Goal: Task Accomplishment & Management: Use online tool/utility

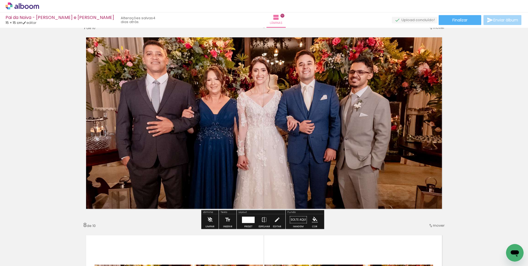
scroll to position [1206, 0]
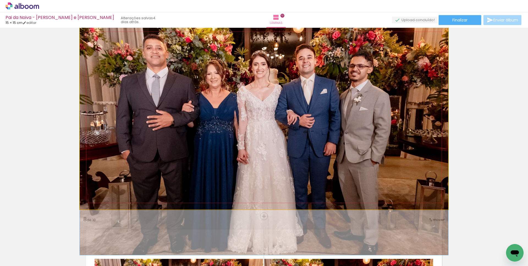
drag, startPoint x: 289, startPoint y: 145, endPoint x: 275, endPoint y: 144, distance: 14.6
click at [168, 105] on quentale-photo at bounding box center [264, 117] width 368 height 184
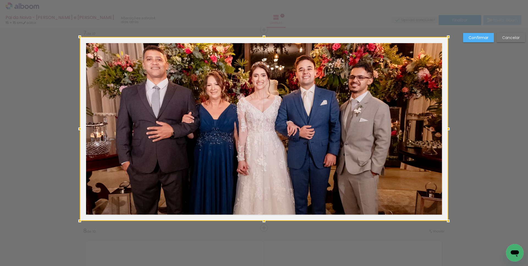
scroll to position [1193, 0]
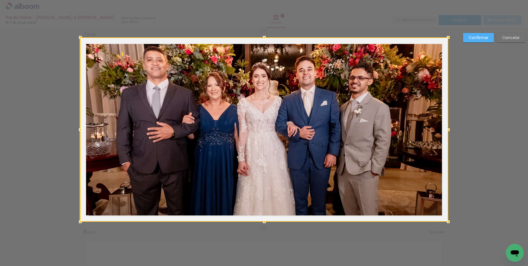
drag, startPoint x: 77, startPoint y: 38, endPoint x: 16, endPoint y: 19, distance: 63.3
click at [15, 0] on div "Pai da Noiva - Amanda e Vini 15 × 15 cm editar 4 dias atrás. Lâminas 10 Finaliz…" at bounding box center [264, 0] width 528 height 0
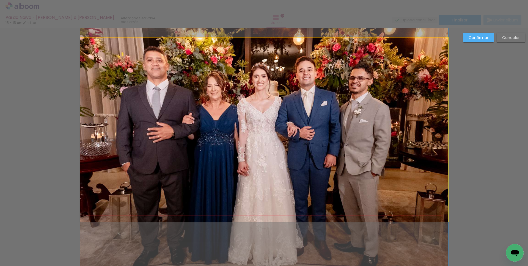
click at [202, 153] on quentale-photo at bounding box center [264, 130] width 368 height 184
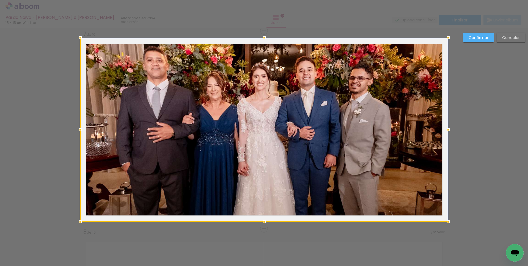
drag, startPoint x: 491, startPoint y: 109, endPoint x: 485, endPoint y: 77, distance: 32.5
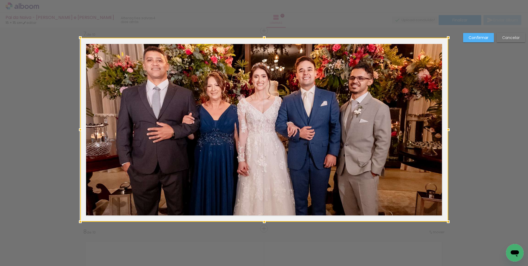
click at [0, 0] on slot "Cancelar" at bounding box center [0, 0] width 0 height 0
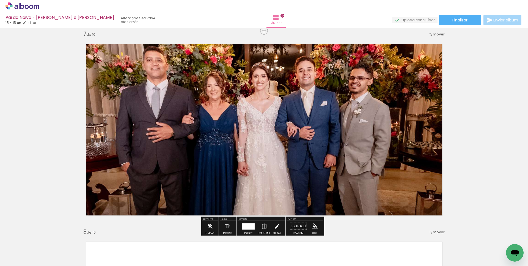
click at [240, 93] on quentale-photo at bounding box center [264, 130] width 368 height 184
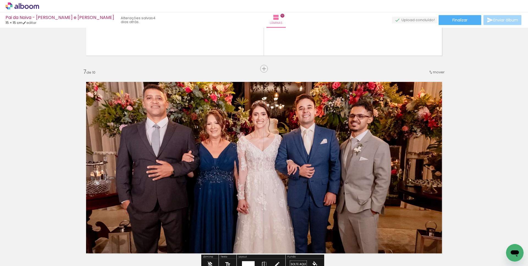
scroll to position [1157, 0]
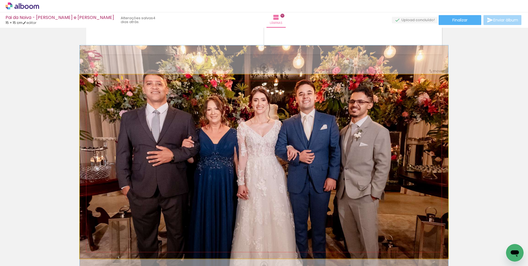
drag, startPoint x: 195, startPoint y: 126, endPoint x: 199, endPoint y: 113, distance: 14.0
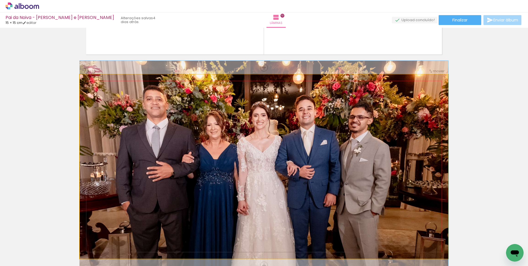
drag, startPoint x: 205, startPoint y: 127, endPoint x: 208, endPoint y: 140, distance: 13.4
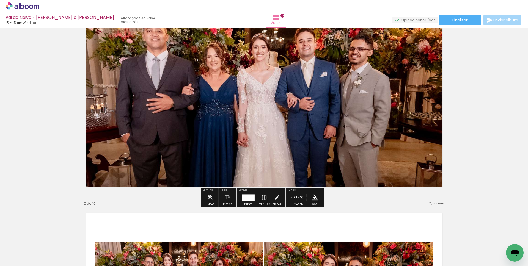
scroll to position [1194, 0]
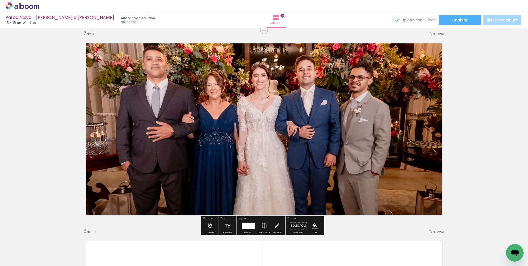
click at [244, 226] on div at bounding box center [248, 226] width 13 height 6
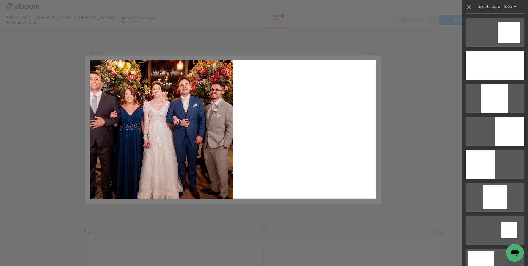
scroll to position [0, 0]
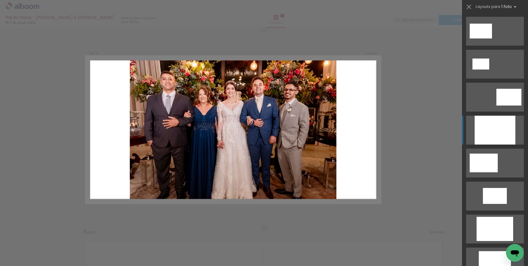
click at [490, 134] on div at bounding box center [494, 130] width 41 height 29
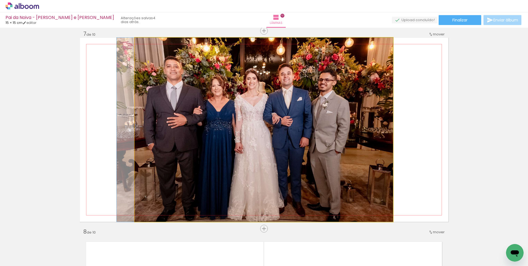
drag, startPoint x: 232, startPoint y: 160, endPoint x: 209, endPoint y: 159, distance: 22.8
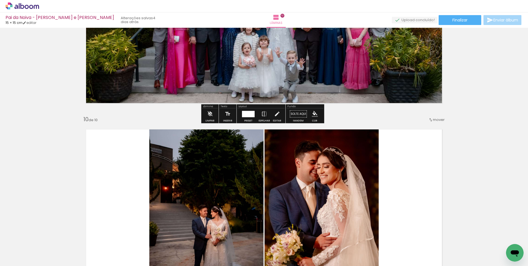
scroll to position [1646, 0]
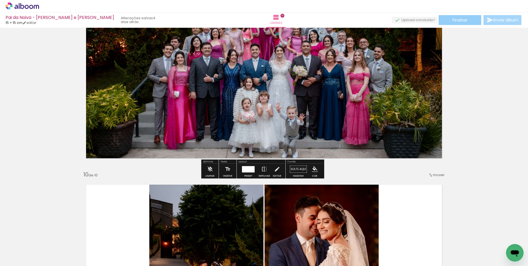
click at [455, 18] on span "Finalizar" at bounding box center [459, 20] width 15 height 4
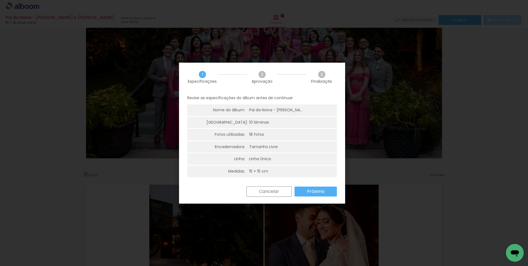
click at [0, 0] on slot "Próximo" at bounding box center [0, 0] width 0 height 0
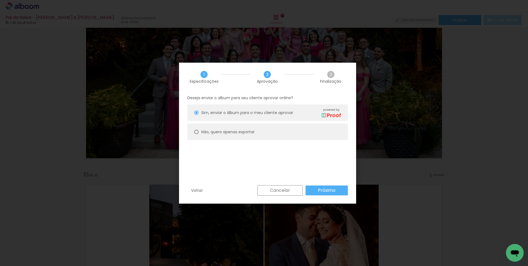
click at [0, 0] on slot "Próximo" at bounding box center [0, 0] width 0 height 0
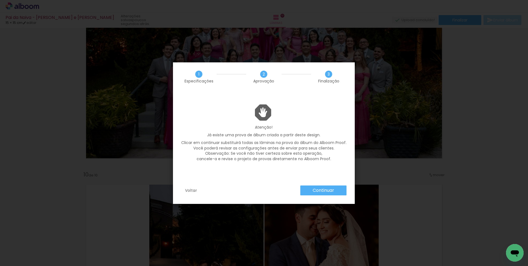
click at [0, 0] on slot "Continuar" at bounding box center [0, 0] width 0 height 0
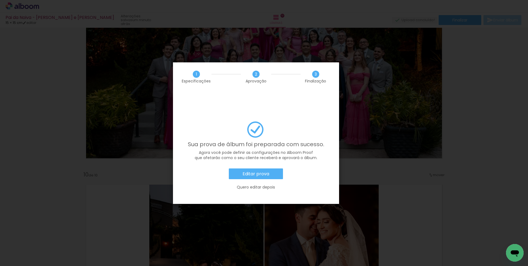
click at [0, 0] on slot "Editar prova" at bounding box center [0, 0] width 0 height 0
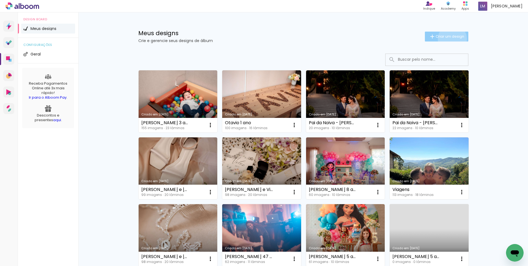
click at [449, 38] on span "Criar um design" at bounding box center [449, 37] width 29 height 4
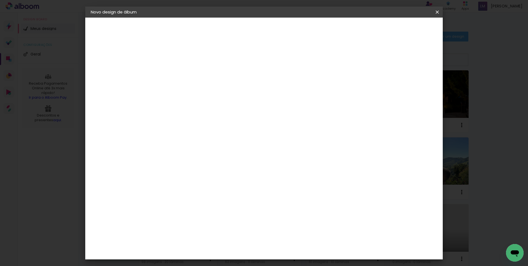
click at [181, 72] on input at bounding box center [181, 74] width 0 height 9
type input "Will e [PERSON_NAME]"
type paper-input "Will e [PERSON_NAME]"
click at [237, 26] on paper-button "Avançar" at bounding box center [223, 28] width 27 height 9
click at [0, 0] on slot "Tamanho Livre" at bounding box center [0, 0] width 0 height 0
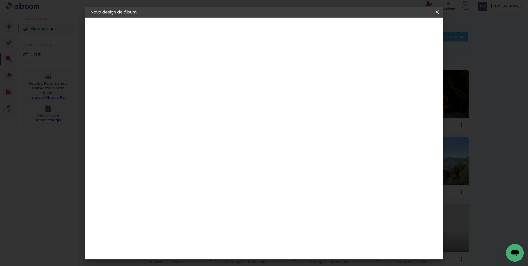
click at [283, 26] on paper-button "Avançar" at bounding box center [269, 28] width 27 height 9
type input "1"
type paper-input "1"
click at [184, 65] on input "1" at bounding box center [176, 63] width 19 height 7
click at [403, 31] on span "Iniciar design" at bounding box center [390, 29] width 25 height 4
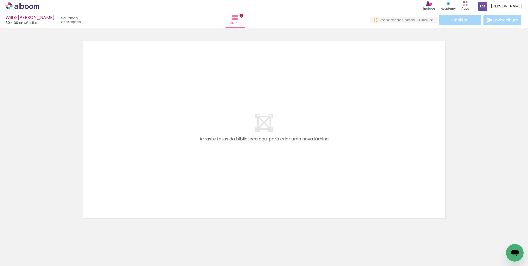
click at [61, 247] on div at bounding box center [55, 247] width 18 height 27
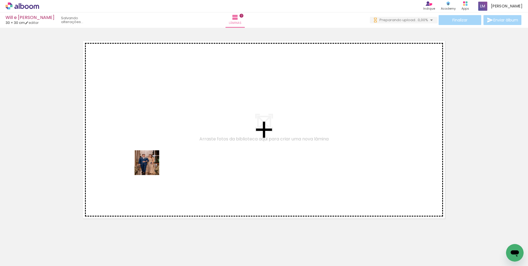
drag, startPoint x: 51, startPoint y: 243, endPoint x: 157, endPoint y: 134, distance: 152.4
click at [157, 134] on quentale-workspace at bounding box center [264, 133] width 528 height 266
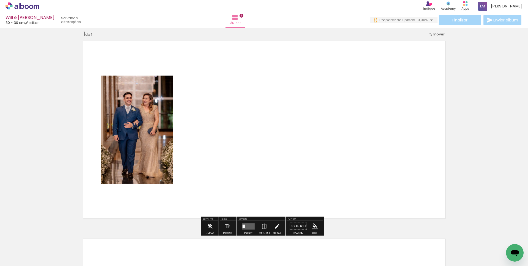
click at [91, 246] on div at bounding box center [85, 248] width 27 height 18
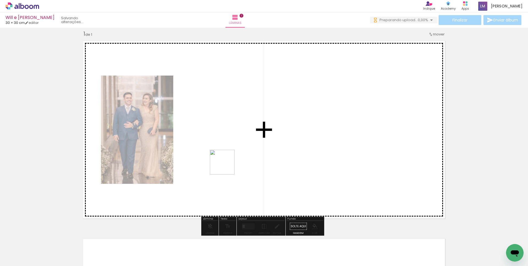
drag, startPoint x: 148, startPoint y: 249, endPoint x: 226, endPoint y: 166, distance: 113.5
click at [226, 166] on quentale-workspace at bounding box center [264, 133] width 528 height 266
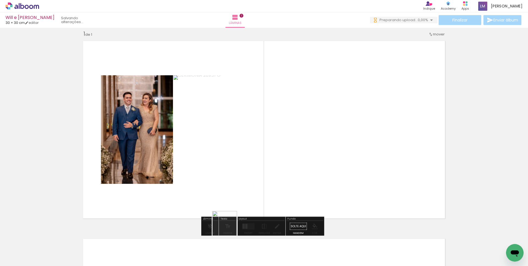
drag, startPoint x: 212, startPoint y: 252, endPoint x: 266, endPoint y: 171, distance: 97.0
click at [266, 171] on quentale-workspace at bounding box center [264, 133] width 528 height 266
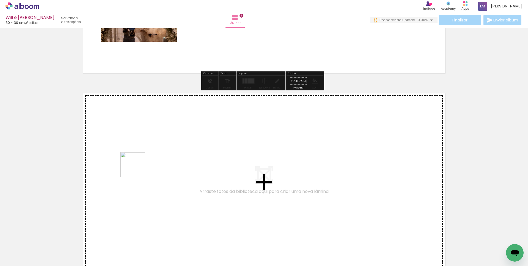
drag, startPoint x: 83, startPoint y: 248, endPoint x: 137, endPoint y: 169, distance: 95.5
click at [137, 169] on quentale-workspace at bounding box center [264, 133] width 528 height 266
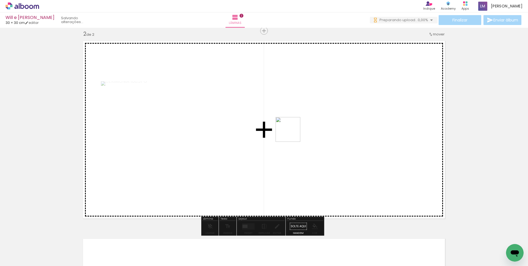
drag, startPoint x: 120, startPoint y: 249, endPoint x: 292, endPoint y: 133, distance: 208.3
click at [292, 133] on quentale-workspace at bounding box center [264, 133] width 528 height 266
drag, startPoint x: 192, startPoint y: 234, endPoint x: 258, endPoint y: 196, distance: 76.2
click at [258, 196] on quentale-workspace at bounding box center [264, 133] width 528 height 266
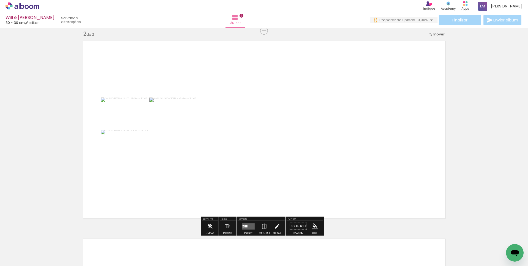
click at [250, 227] on quentale-layouter at bounding box center [248, 226] width 13 height 6
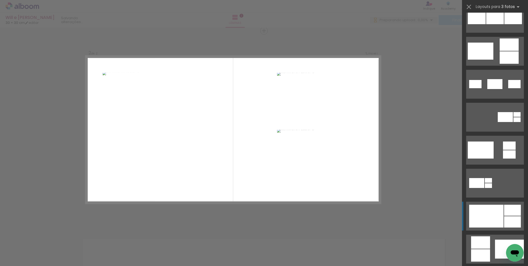
click at [488, 220] on div at bounding box center [486, 216] width 34 height 23
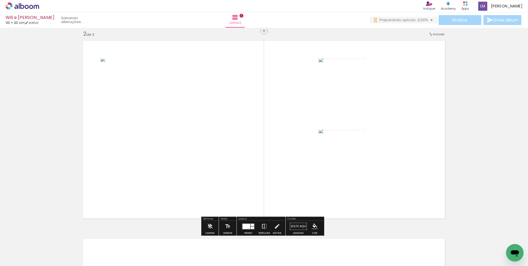
click at [265, 229] on iron-icon at bounding box center [264, 226] width 6 height 11
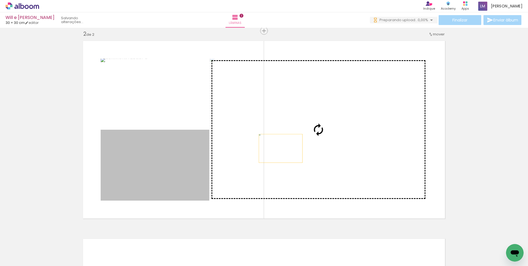
drag, startPoint x: 180, startPoint y: 174, endPoint x: 282, endPoint y: 148, distance: 105.3
click at [0, 0] on slot at bounding box center [0, 0] width 0 height 0
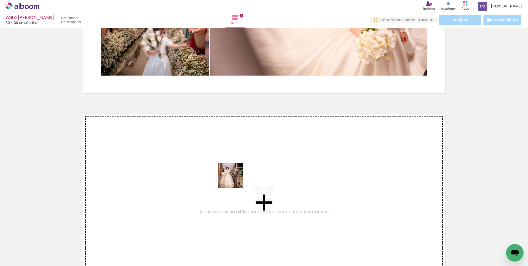
drag, startPoint x: 235, startPoint y: 196, endPoint x: 235, endPoint y: 179, distance: 16.2
click at [235, 179] on quentale-workspace at bounding box center [264, 133] width 528 height 266
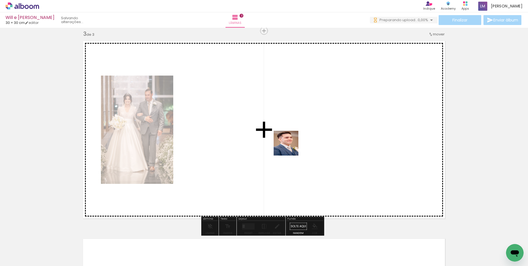
drag, startPoint x: 317, startPoint y: 191, endPoint x: 290, endPoint y: 147, distance: 51.9
click at [290, 147] on quentale-workspace at bounding box center [264, 133] width 528 height 266
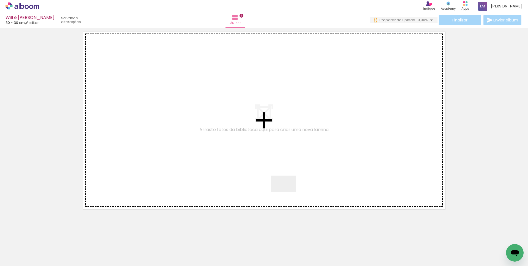
drag, startPoint x: 293, startPoint y: 218, endPoint x: 284, endPoint y: 165, distance: 53.9
click at [284, 165] on quentale-workspace at bounding box center [264, 133] width 528 height 266
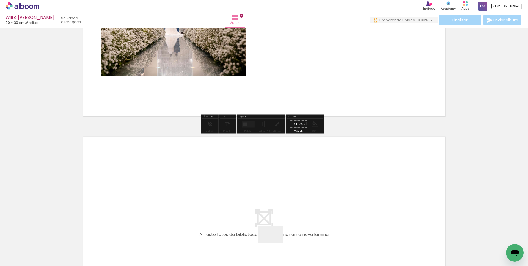
drag, startPoint x: 274, startPoint y: 243, endPoint x: 250, endPoint y: 193, distance: 55.3
click at [250, 193] on quentale-workspace at bounding box center [264, 133] width 528 height 266
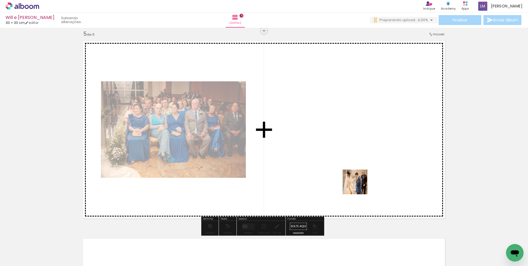
drag, startPoint x: 364, startPoint y: 206, endPoint x: 357, endPoint y: 173, distance: 33.5
click at [357, 173] on quentale-workspace at bounding box center [264, 133] width 528 height 266
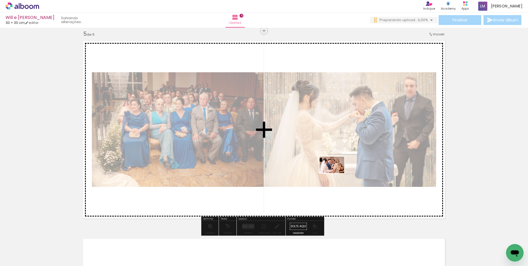
drag, startPoint x: 421, startPoint y: 250, endPoint x: 336, endPoint y: 173, distance: 114.4
click at [336, 173] on quentale-workspace at bounding box center [264, 133] width 528 height 266
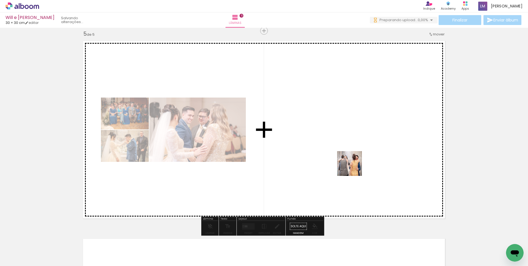
drag, startPoint x: 458, startPoint y: 242, endPoint x: 353, endPoint y: 168, distance: 128.3
click at [353, 168] on quentale-workspace at bounding box center [264, 133] width 528 height 266
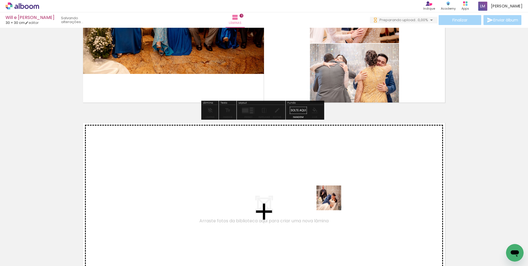
drag, startPoint x: 398, startPoint y: 244, endPoint x: 319, endPoint y: 198, distance: 91.7
click at [319, 198] on quentale-workspace at bounding box center [264, 133] width 528 height 266
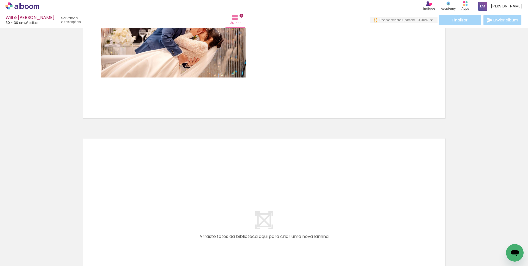
click at [30, 250] on iron-icon at bounding box center [28, 249] width 4 height 4
click at [0, 0] on slot "Não utilizadas" at bounding box center [0, 0] width 0 height 0
type input "Não utilizadas"
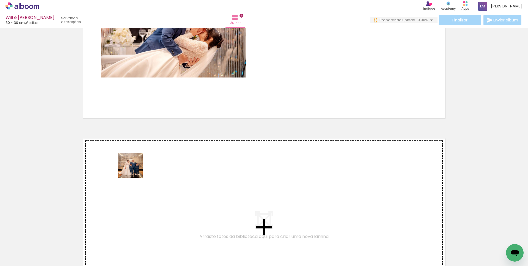
drag, startPoint x: 132, startPoint y: 175, endPoint x: 135, endPoint y: 167, distance: 8.6
click at [135, 167] on quentale-workspace at bounding box center [264, 133] width 528 height 266
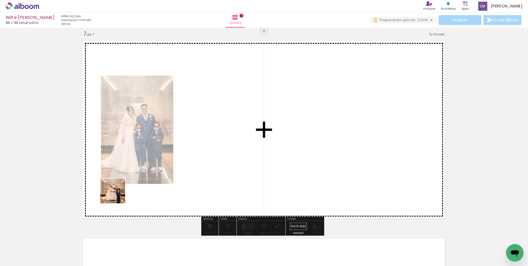
drag, startPoint x: 58, startPoint y: 244, endPoint x: 146, endPoint y: 203, distance: 96.9
click at [229, 130] on quentale-workspace at bounding box center [264, 133] width 528 height 266
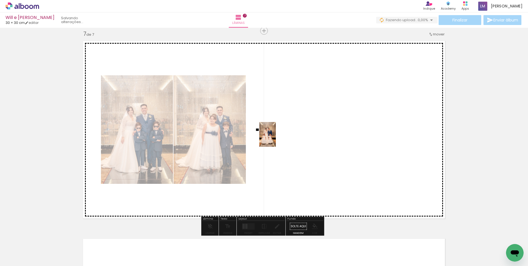
drag, startPoint x: 61, startPoint y: 240, endPoint x: 135, endPoint y: 222, distance: 76.5
click at [275, 139] on quentale-workspace at bounding box center [264, 133] width 528 height 266
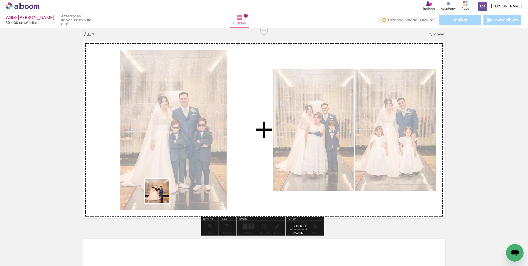
drag, startPoint x: 57, startPoint y: 248, endPoint x: 193, endPoint y: 173, distance: 155.8
click at [193, 173] on quentale-workspace at bounding box center [264, 133] width 528 height 266
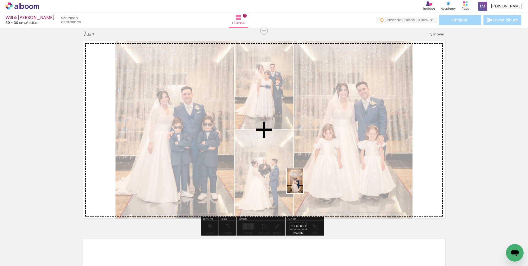
drag, startPoint x: 74, startPoint y: 244, endPoint x: 303, endPoint y: 185, distance: 237.0
click at [303, 185] on quentale-workspace at bounding box center [264, 133] width 528 height 266
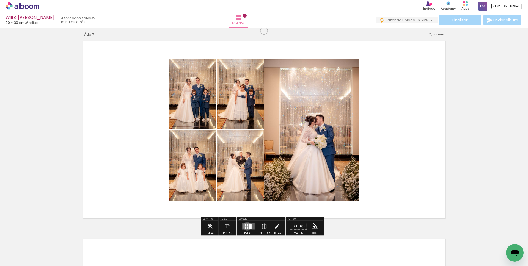
click at [247, 226] on div at bounding box center [247, 227] width 1 height 2
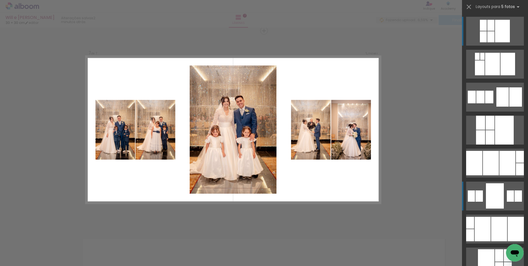
click at [501, 194] on div at bounding box center [495, 195] width 18 height 25
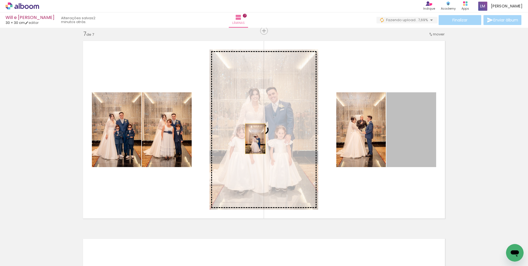
drag, startPoint x: 414, startPoint y: 135, endPoint x: 253, endPoint y: 139, distance: 160.8
click at [0, 0] on slot at bounding box center [0, 0] width 0 height 0
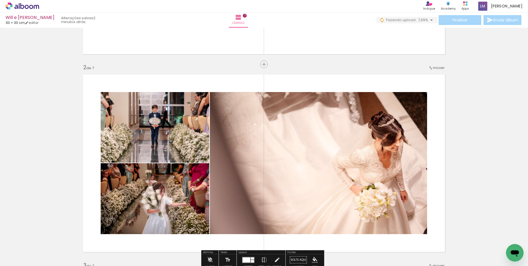
scroll to position [3, 0]
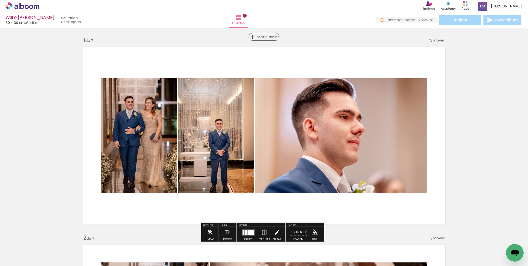
click at [261, 38] on span "Inserir lâmina" at bounding box center [266, 37] width 21 height 4
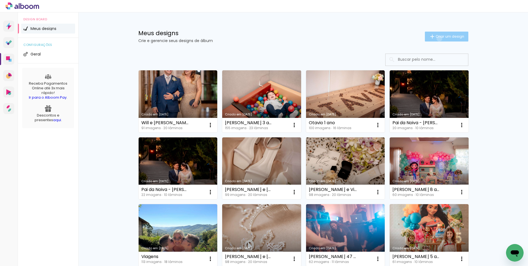
click at [436, 38] on span "Criar um design" at bounding box center [449, 37] width 29 height 4
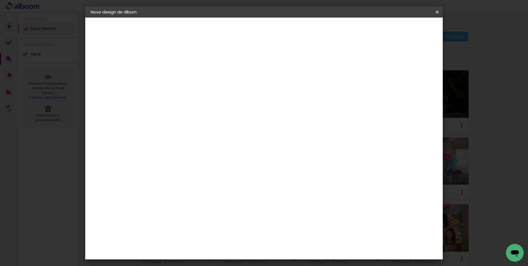
click at [182, 68] on paper-input-container "Título do álbum" at bounding box center [181, 74] width 4 height 14
type input "Sogra - Will e Tami"
type paper-input "Sogra - Will e Tami"
click at [237, 28] on paper-button "Avançar" at bounding box center [223, 28] width 27 height 9
click at [284, 84] on paper-item "Tamanho Livre" at bounding box center [257, 84] width 53 height 12
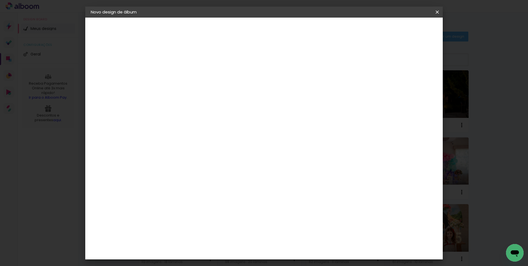
click at [0, 0] on slot "Avançar" at bounding box center [0, 0] width 0 height 0
drag, startPoint x: 170, startPoint y: 154, endPoint x: 143, endPoint y: 153, distance: 27.2
click at [143, 18] on quentale-album-spec "Iniciar design Iniciar design" at bounding box center [263, 18] width 357 height 0
type input "3"
type input "15"
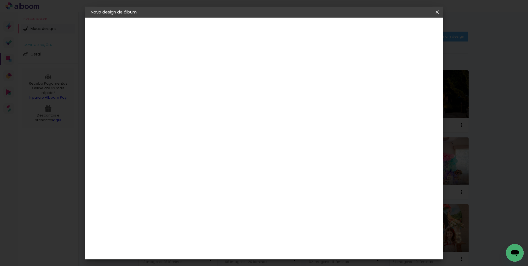
type paper-input "15"
type input "6"
type input "3"
drag, startPoint x: 300, startPoint y: 183, endPoint x: 270, endPoint y: 183, distance: 29.4
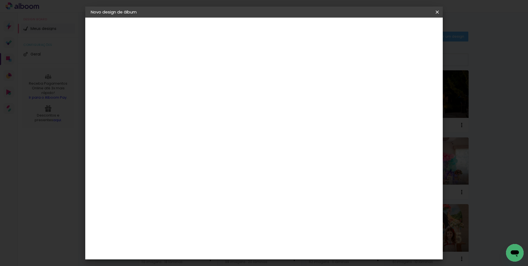
click at [270, 183] on div "cm" at bounding box center [298, 184] width 216 height 19
type input "30"
type paper-input "30"
click at [0, 0] on slot "Voltar" at bounding box center [0, 0] width 0 height 0
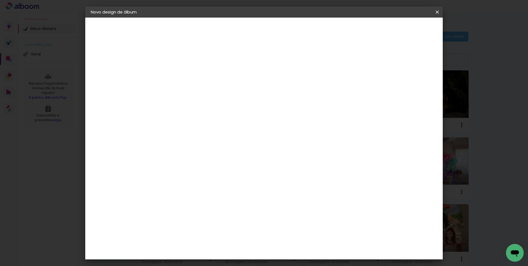
click at [284, 84] on paper-item "Tamanho Livre" at bounding box center [257, 84] width 53 height 12
click at [0, 0] on slot "Avançar" at bounding box center [0, 0] width 0 height 0
click at [185, 67] on div at bounding box center [181, 67] width 28 height 1
type input "1"
type paper-input "1"
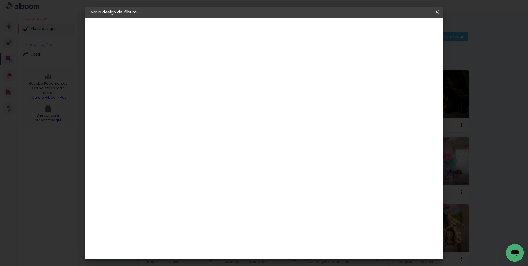
click at [184, 65] on input "1" at bounding box center [176, 63] width 19 height 7
click at [403, 30] on span "Iniciar design" at bounding box center [390, 29] width 25 height 4
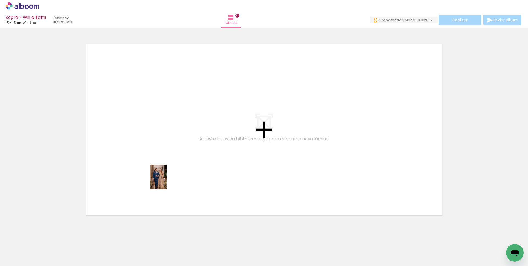
drag, startPoint x: 59, startPoint y: 248, endPoint x: 121, endPoint y: 228, distance: 65.5
click at [167, 181] on quentale-workspace at bounding box center [264, 133] width 528 height 266
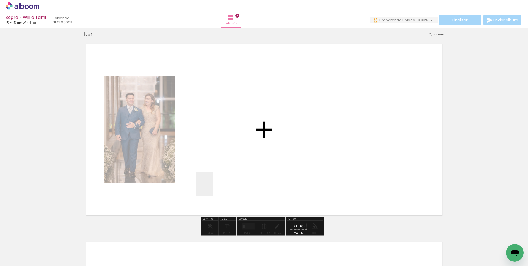
drag, startPoint x: 87, startPoint y: 250, endPoint x: 209, endPoint y: 178, distance: 142.2
click at [209, 178] on quentale-workspace at bounding box center [264, 133] width 528 height 266
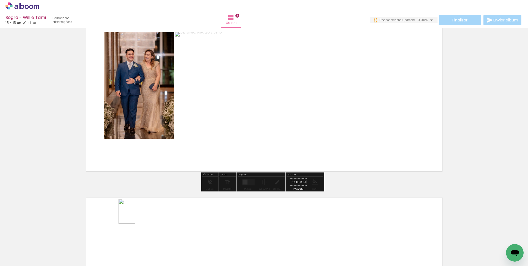
click at [135, 215] on quentale-workspace at bounding box center [264, 133] width 528 height 266
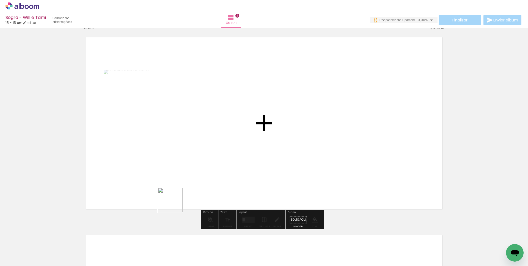
drag, startPoint x: 123, startPoint y: 243, endPoint x: 213, endPoint y: 176, distance: 112.1
click at [213, 176] on quentale-workspace at bounding box center [264, 133] width 528 height 266
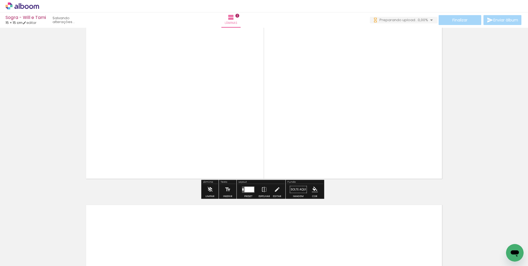
scroll to position [312, 0]
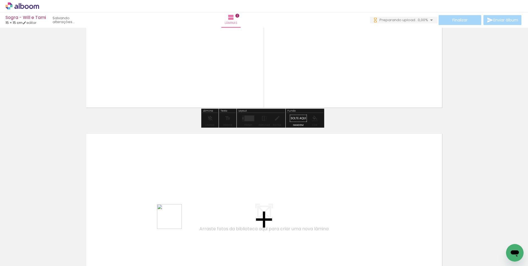
drag, startPoint x: 173, startPoint y: 221, endPoint x: 169, endPoint y: 196, distance: 24.8
click at [169, 196] on quentale-workspace at bounding box center [264, 133] width 528 height 266
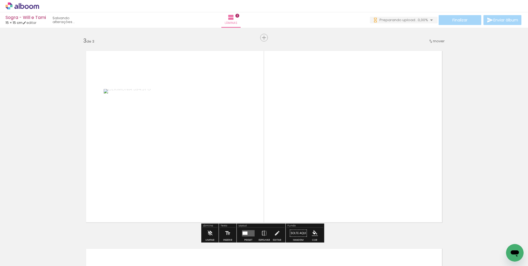
scroll to position [402, 0]
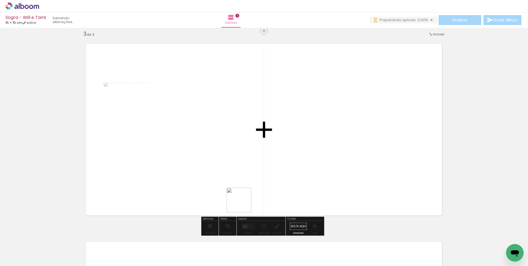
drag, startPoint x: 237, startPoint y: 213, endPoint x: 266, endPoint y: 198, distance: 32.1
click at [276, 160] on quentale-workspace at bounding box center [264, 133] width 528 height 266
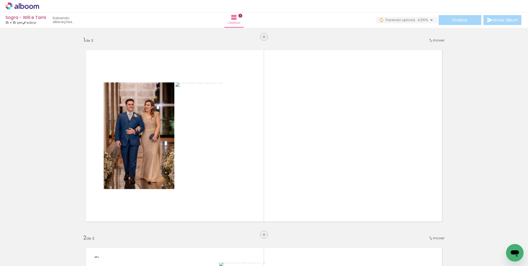
scroll to position [0, 0]
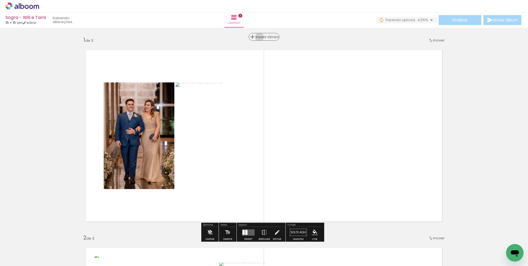
click at [260, 37] on span "Inserir lâmina" at bounding box center [266, 37] width 21 height 4
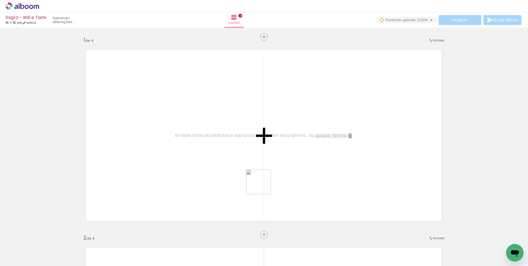
drag, startPoint x: 278, startPoint y: 245, endPoint x: 258, endPoint y: 163, distance: 84.5
click at [258, 163] on quentale-workspace at bounding box center [264, 133] width 528 height 266
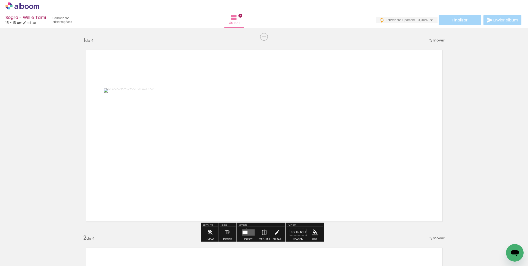
click at [245, 228] on div at bounding box center [248, 232] width 15 height 11
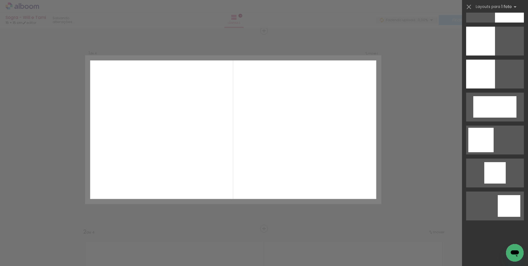
scroll to position [190, 0]
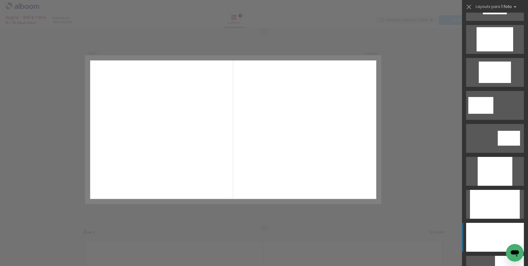
click at [482, 232] on div at bounding box center [495, 237] width 58 height 29
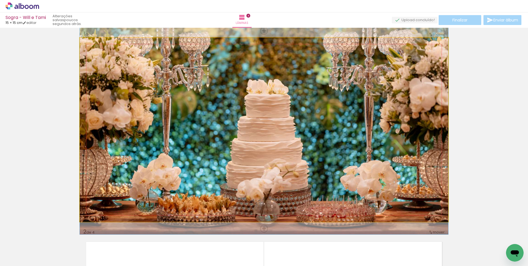
drag, startPoint x: 323, startPoint y: 180, endPoint x: 323, endPoint y: 162, distance: 18.1
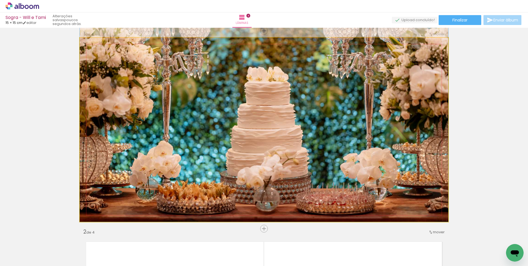
drag, startPoint x: 345, startPoint y: 137, endPoint x: 347, endPoint y: 122, distance: 14.6
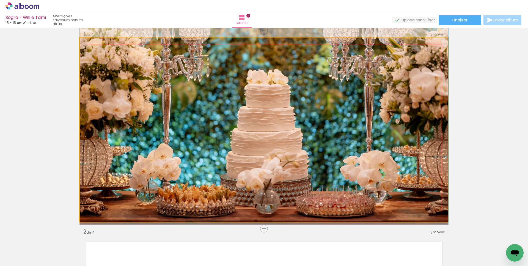
drag, startPoint x: 347, startPoint y: 122, endPoint x: 347, endPoint y: 125, distance: 2.8
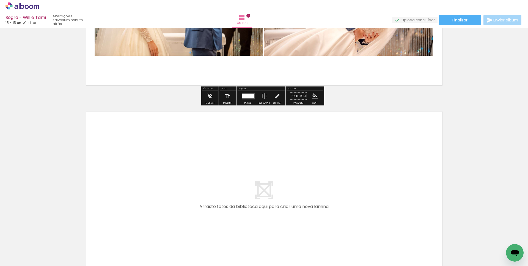
scroll to position [731, 0]
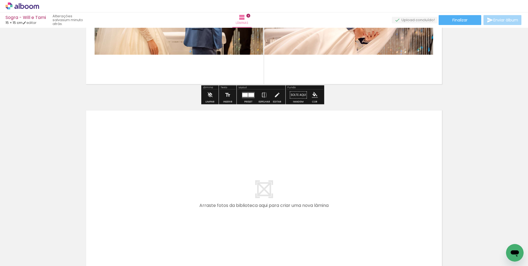
click at [243, 248] on div at bounding box center [239, 248] width 27 height 18
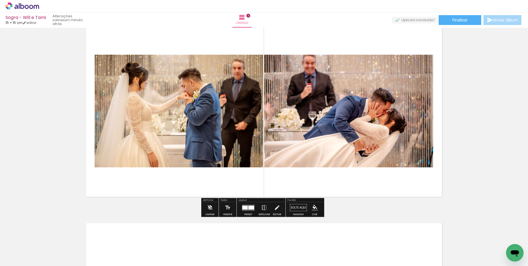
scroll to position [676, 0]
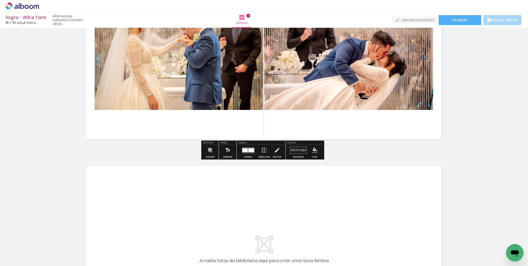
drag, startPoint x: 248, startPoint y: 239, endPoint x: 256, endPoint y: 199, distance: 40.1
click at [256, 199] on quentale-workspace at bounding box center [264, 133] width 528 height 266
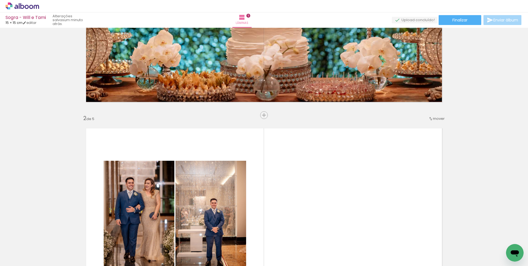
scroll to position [79, 0]
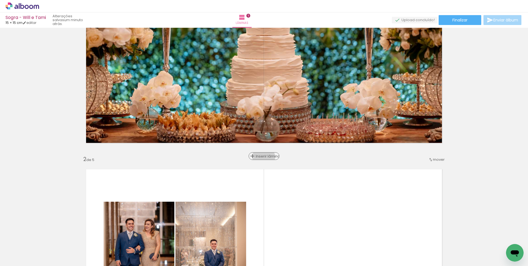
click at [262, 157] on span "Inserir lâmina" at bounding box center [266, 156] width 21 height 4
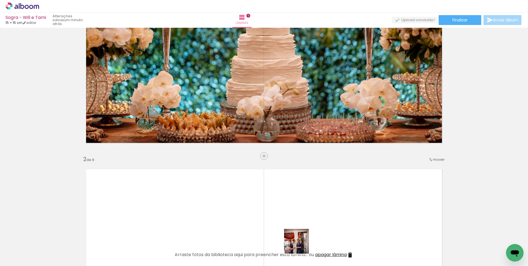
drag, startPoint x: 302, startPoint y: 247, endPoint x: 211, endPoint y: 209, distance: 98.2
click at [211, 209] on quentale-workspace at bounding box center [264, 133] width 528 height 266
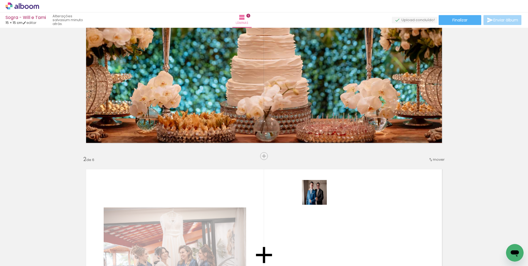
drag, startPoint x: 337, startPoint y: 243, endPoint x: 318, endPoint y: 197, distance: 50.0
click at [318, 197] on quentale-workspace at bounding box center [264, 133] width 528 height 266
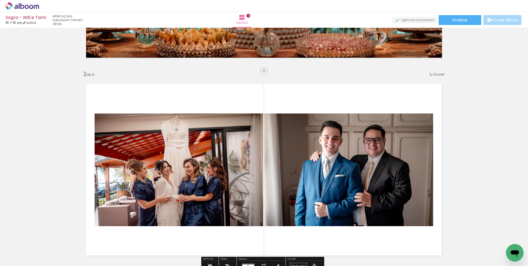
scroll to position [166, 0]
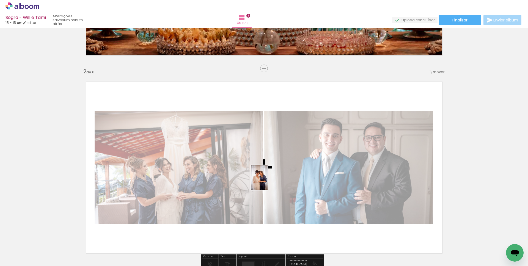
drag, startPoint x: 369, startPoint y: 246, endPoint x: 267, endPoint y: 182, distance: 119.9
click at [267, 182] on quentale-workspace at bounding box center [264, 133] width 528 height 266
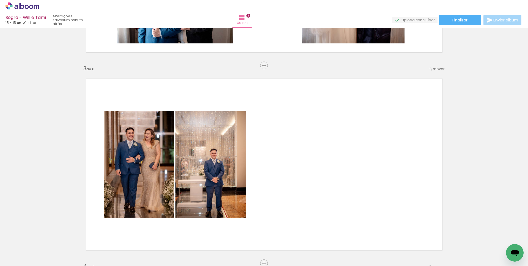
scroll to position [346, 0]
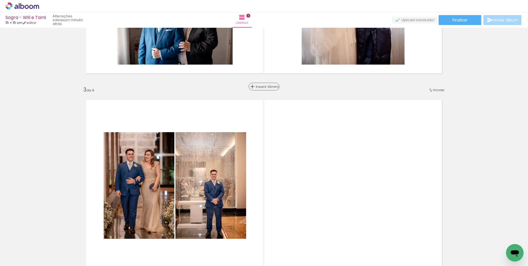
click at [263, 88] on span "Inserir lâmina" at bounding box center [266, 87] width 21 height 4
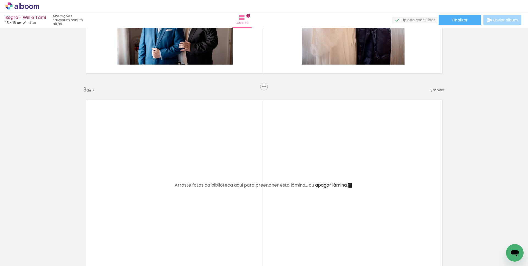
drag, startPoint x: 394, startPoint y: 244, endPoint x: 286, endPoint y: 201, distance: 115.7
click at [286, 201] on quentale-workspace at bounding box center [264, 133] width 528 height 266
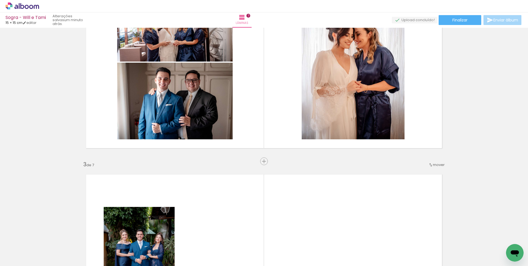
scroll to position [323, 0]
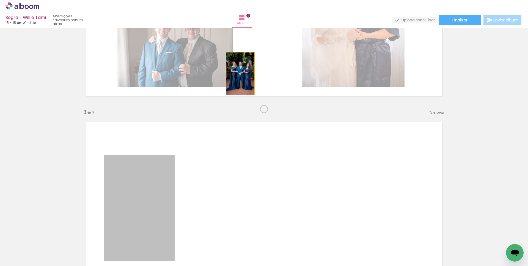
drag, startPoint x: 203, startPoint y: 124, endPoint x: 248, endPoint y: 72, distance: 69.0
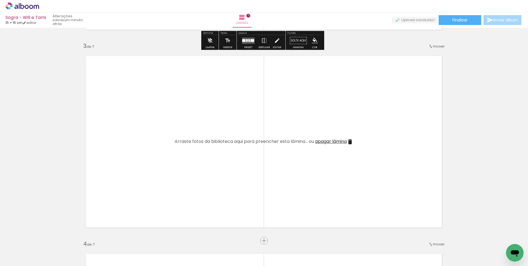
scroll to position [391, 0]
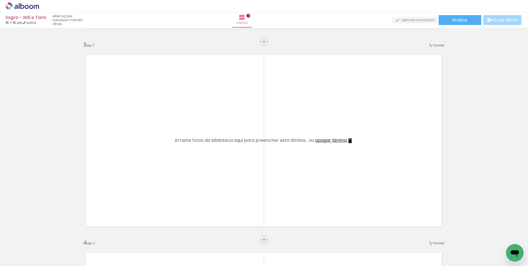
click at [336, 140] on span "apagar lâmina" at bounding box center [331, 140] width 32 height 6
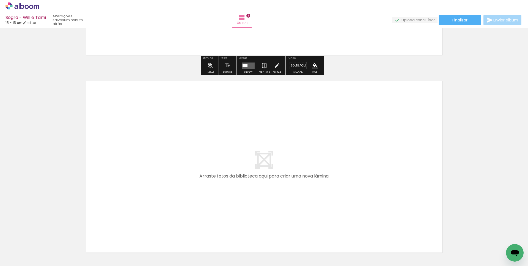
scroll to position [1203, 0]
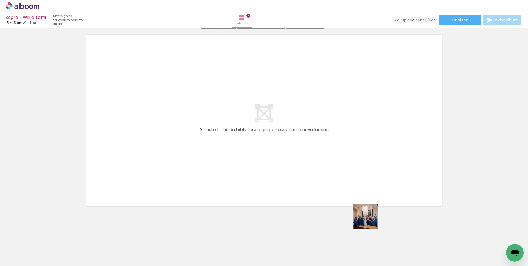
drag, startPoint x: 417, startPoint y: 239, endPoint x: 237, endPoint y: 167, distance: 193.4
click at [237, 167] on quentale-workspace at bounding box center [264, 133] width 528 height 266
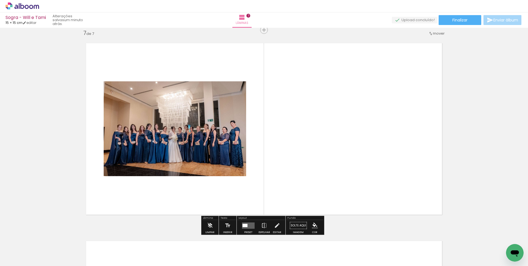
scroll to position [1193, 0]
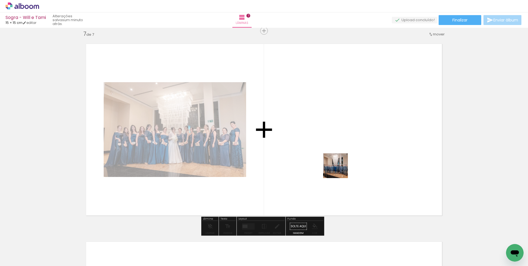
drag, startPoint x: 460, startPoint y: 245, endPoint x: 325, endPoint y: 154, distance: 162.9
click at [325, 154] on quentale-workspace at bounding box center [264, 133] width 528 height 266
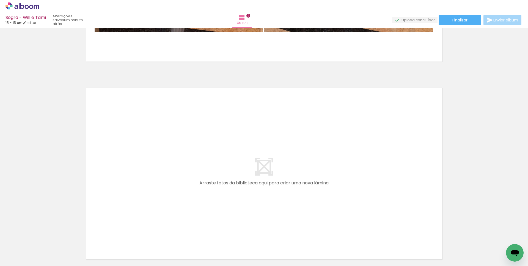
scroll to position [1376, 0]
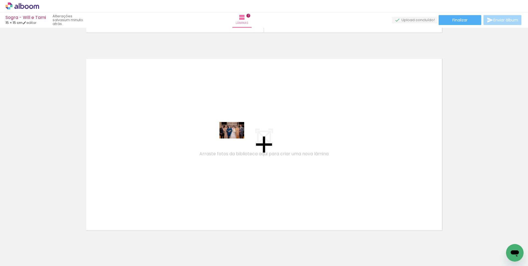
drag, startPoint x: 280, startPoint y: 230, endPoint x: 236, endPoint y: 138, distance: 101.7
click at [236, 138] on quentale-workspace at bounding box center [264, 133] width 528 height 266
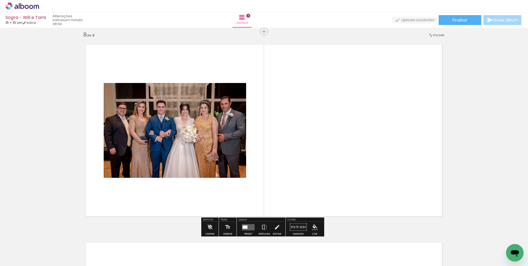
scroll to position [1391, 0]
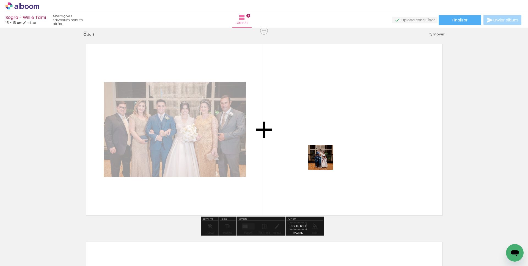
drag, startPoint x: 325, startPoint y: 236, endPoint x: 325, endPoint y: 154, distance: 81.4
click at [325, 154] on quentale-workspace at bounding box center [264, 133] width 528 height 266
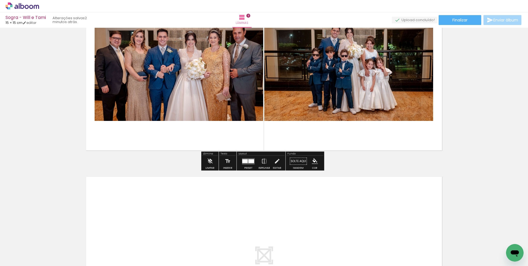
scroll to position [1474, 0]
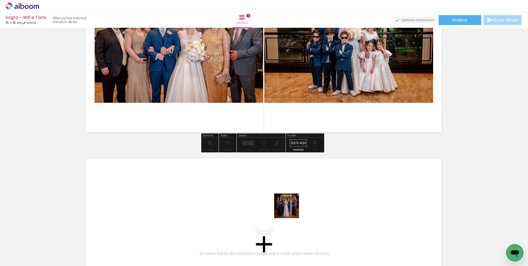
drag, startPoint x: 344, startPoint y: 247, endPoint x: 273, endPoint y: 200, distance: 85.0
click at [273, 200] on quentale-workspace at bounding box center [264, 133] width 528 height 266
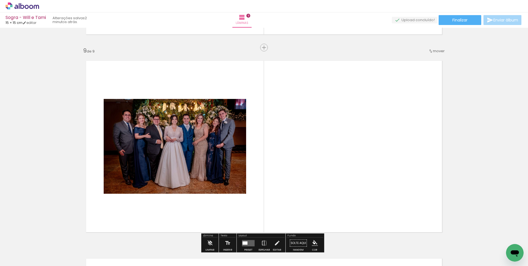
scroll to position [1589, 0]
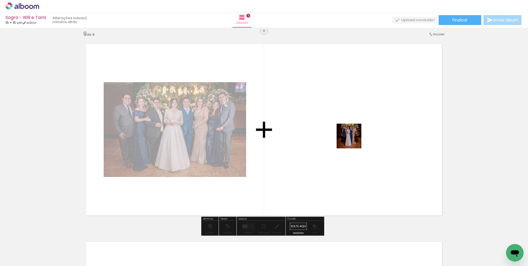
drag, startPoint x: 364, startPoint y: 168, endPoint x: 353, endPoint y: 140, distance: 30.6
click at [353, 140] on quentale-workspace at bounding box center [264, 133] width 528 height 266
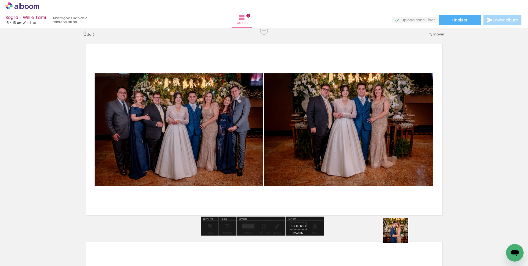
drag, startPoint x: 400, startPoint y: 235, endPoint x: 326, endPoint y: 182, distance: 90.2
click at [324, 175] on quentale-workspace at bounding box center [264, 133] width 528 height 266
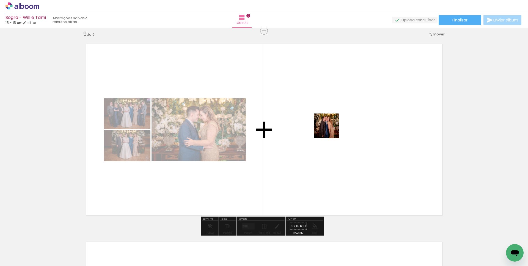
drag, startPoint x: 442, startPoint y: 242, endPoint x: 325, endPoint y: 126, distance: 165.2
click at [325, 126] on quentale-workspace at bounding box center [264, 133] width 528 height 266
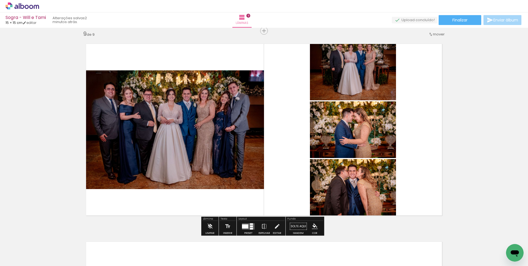
click at [246, 226] on div at bounding box center [245, 226] width 6 height 4
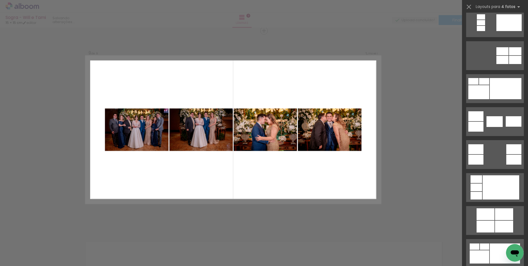
scroll to position [275, 0]
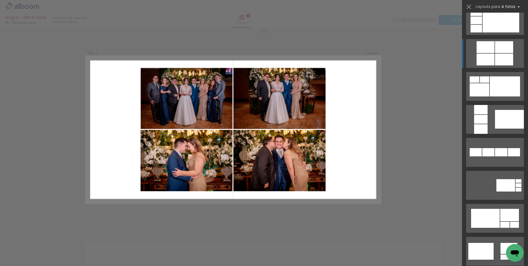
click at [485, 51] on div at bounding box center [485, 47] width 18 height 12
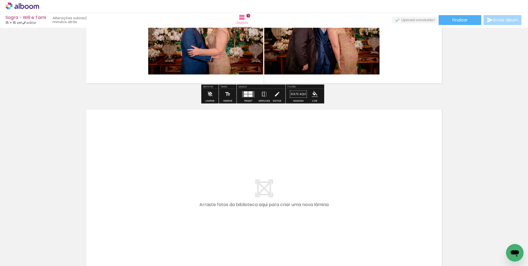
scroll to position [1729, 0]
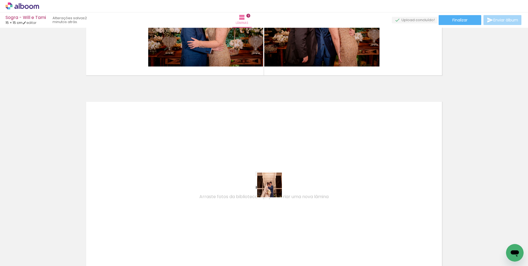
drag, startPoint x: 472, startPoint y: 244, endPoint x: 470, endPoint y: 239, distance: 5.8
click at [270, 188] on quentale-workspace at bounding box center [264, 133] width 528 height 266
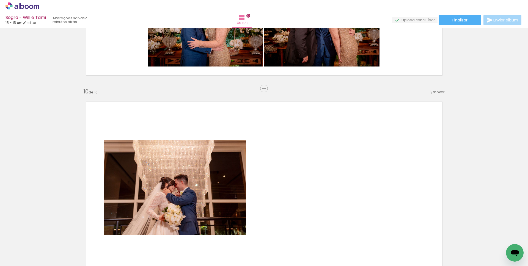
scroll to position [1787, 0]
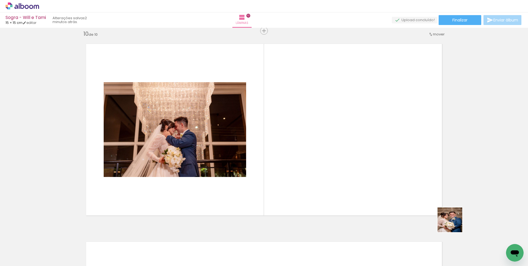
drag, startPoint x: 454, startPoint y: 224, endPoint x: 320, endPoint y: 181, distance: 140.4
click at [320, 181] on quentale-workspace at bounding box center [264, 133] width 528 height 266
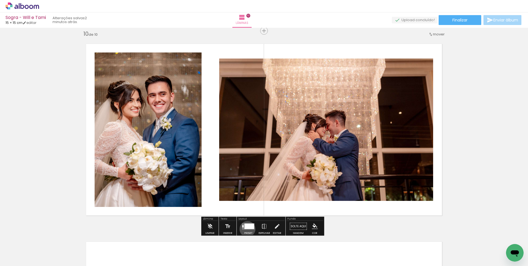
click at [246, 229] on quentale-layouter at bounding box center [248, 226] width 13 height 6
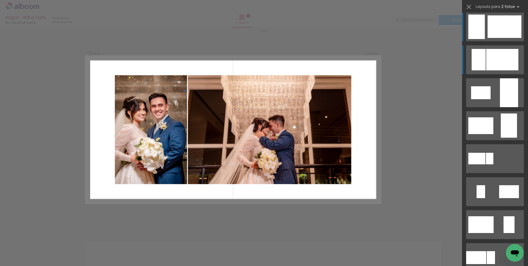
scroll to position [12, 0]
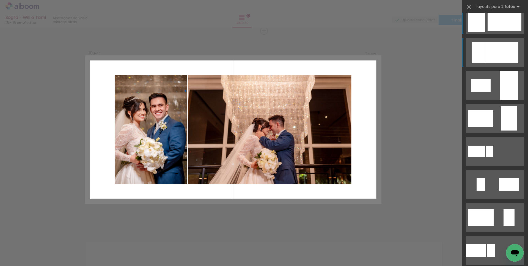
click at [491, 59] on div at bounding box center [502, 52] width 32 height 21
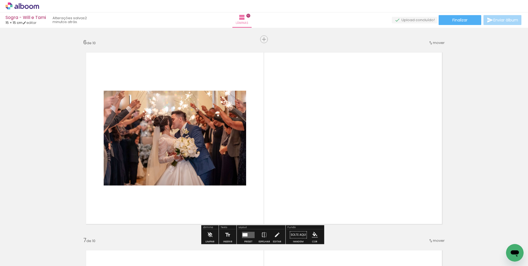
scroll to position [1041, 0]
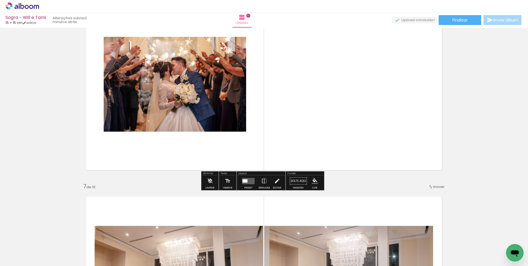
click at [242, 179] on div at bounding box center [244, 180] width 5 height 3
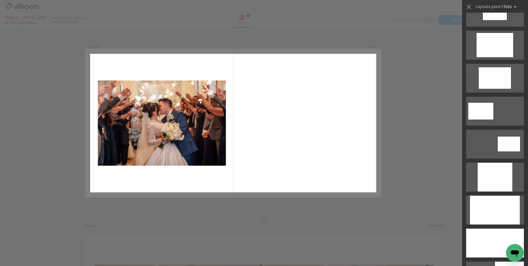
scroll to position [995, 0]
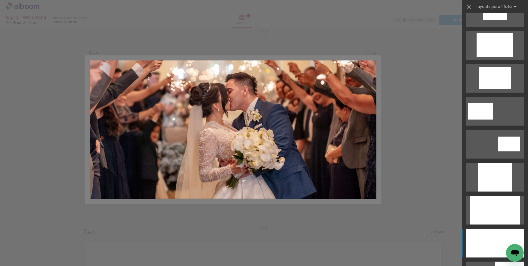
click at [482, 234] on div at bounding box center [495, 243] width 58 height 29
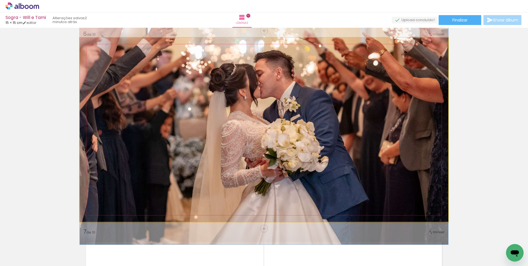
drag, startPoint x: 384, startPoint y: 189, endPoint x: 382, endPoint y: 181, distance: 7.9
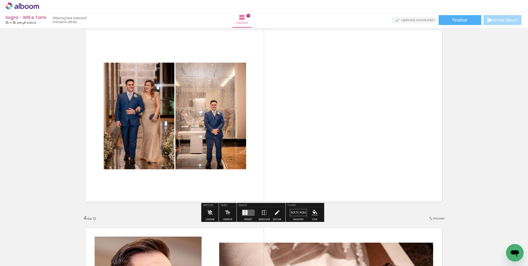
scroll to position [423, 0]
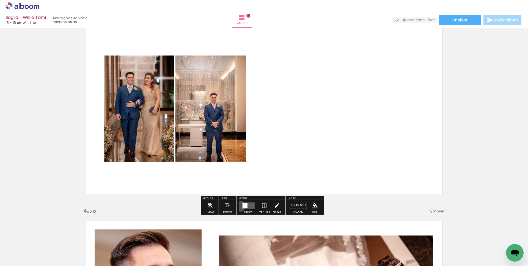
click at [239, 206] on paper-button "Preset" at bounding box center [248, 207] width 18 height 14
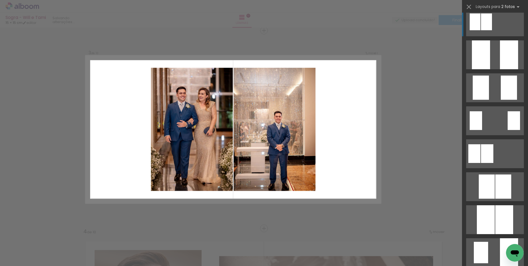
scroll to position [402, 0]
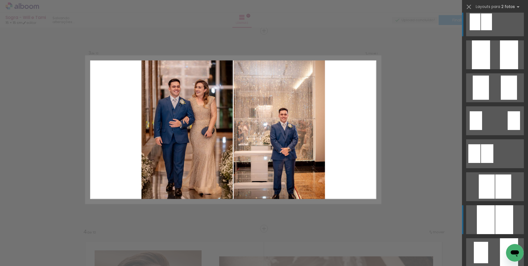
click at [496, 214] on div at bounding box center [504, 219] width 18 height 29
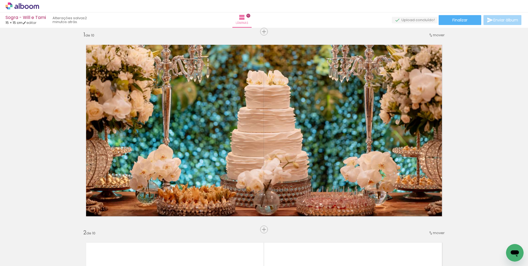
scroll to position [0, 0]
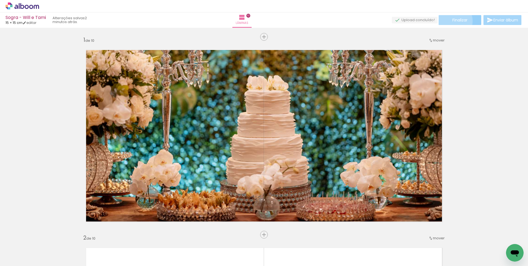
click at [452, 21] on span "Finalizar" at bounding box center [459, 20] width 15 height 4
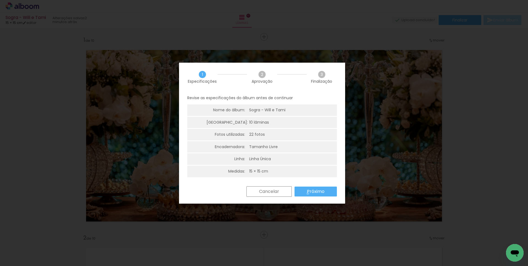
click at [0, 0] on slot "Próximo" at bounding box center [0, 0] width 0 height 0
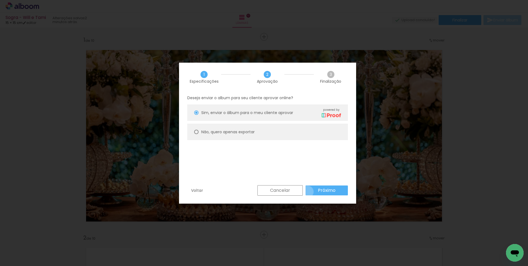
click at [307, 192] on paper-button "Próximo" at bounding box center [326, 191] width 42 height 10
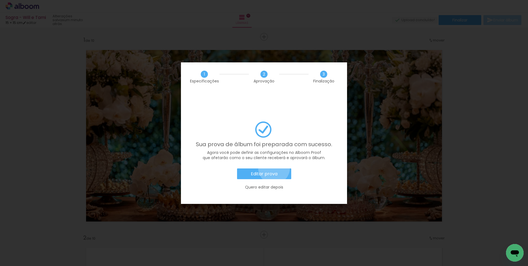
click at [274, 168] on paper-button "Editar prova" at bounding box center [264, 173] width 54 height 11
